Goal: Entertainment & Leisure: Consume media (video, audio)

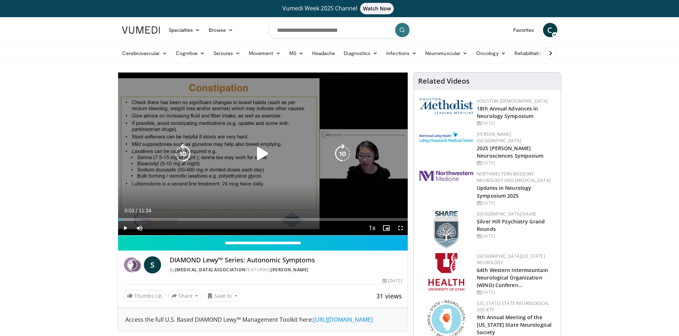
click at [263, 151] on icon "Video Player" at bounding box center [263, 154] width 20 height 20
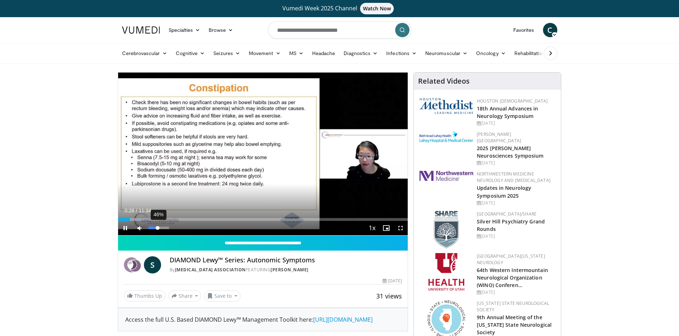
click at [158, 228] on div "46%" at bounding box center [159, 228] width 20 height 3
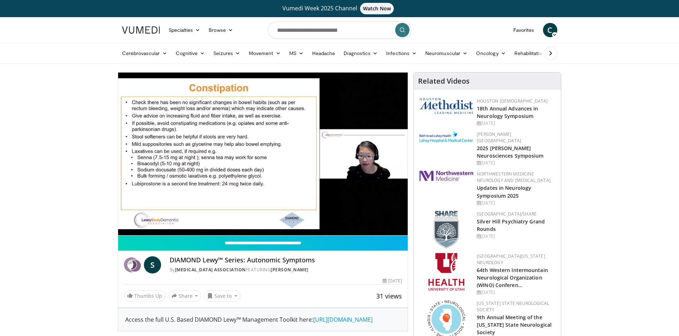
click at [400, 229] on div "10 seconds Tap to unmute" at bounding box center [263, 154] width 290 height 163
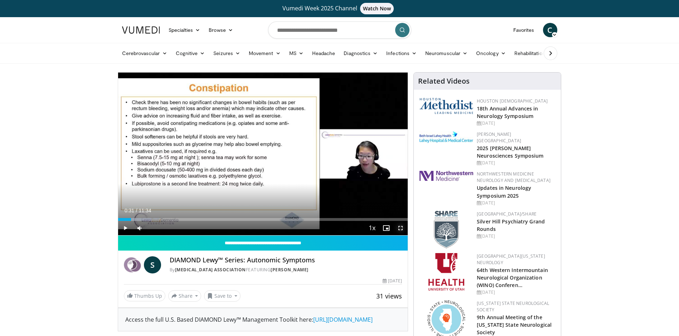
click at [399, 228] on span "Video Player" at bounding box center [400, 228] width 14 height 14
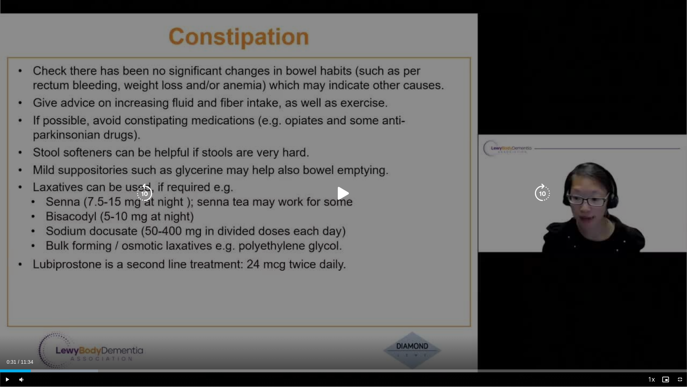
click at [341, 192] on icon "Video Player" at bounding box center [344, 193] width 20 height 20
click at [342, 193] on icon "Video Player" at bounding box center [344, 193] width 20 height 20
click at [341, 194] on icon "Video Player" at bounding box center [344, 193] width 20 height 20
